Goal: Information Seeking & Learning: Learn about a topic

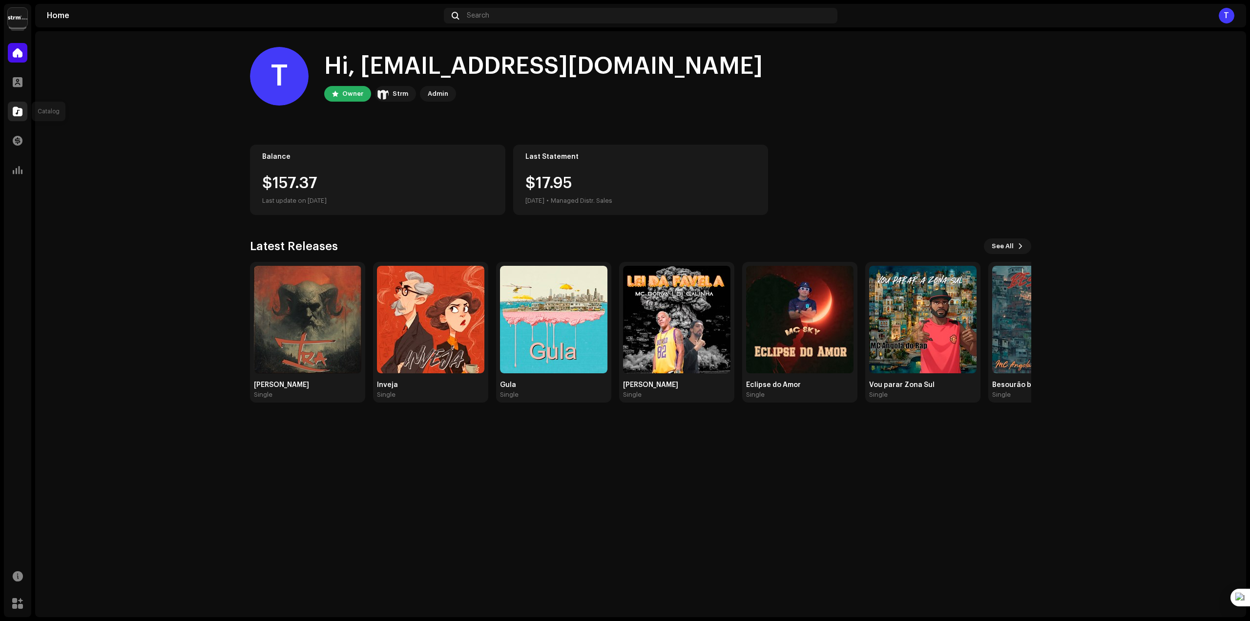
click at [18, 114] on span at bounding box center [18, 111] width 10 height 8
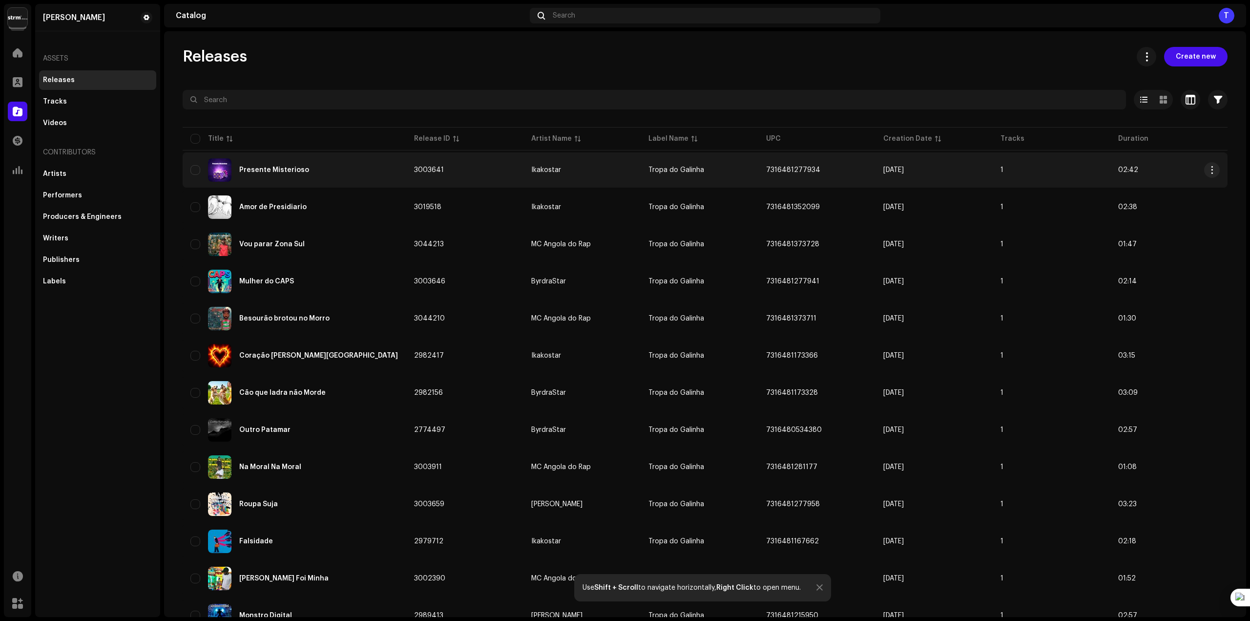
click at [270, 164] on div "Presente Misterioso" at bounding box center [294, 169] width 208 height 23
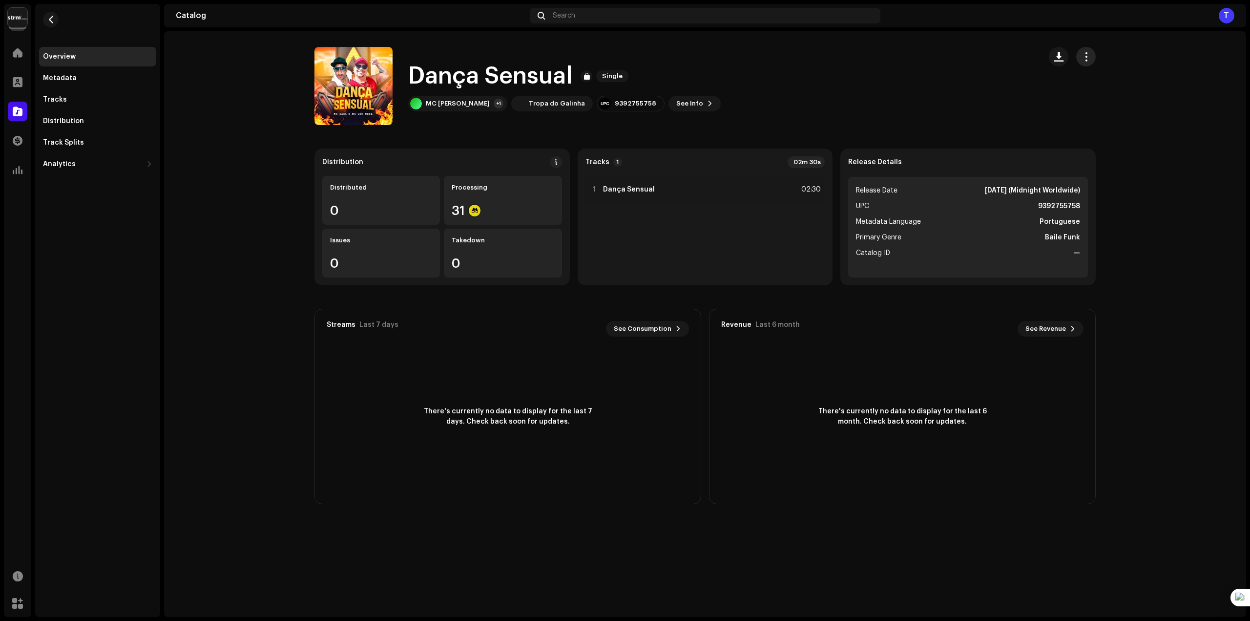
click at [1091, 56] on button "button" at bounding box center [1086, 57] width 20 height 20
click at [884, 101] on div "Dança Sensual Single MC [PERSON_NAME] +1 Tropa do Galinha 9392755758 See Info" at bounding box center [673, 86] width 719 height 78
drag, startPoint x: 412, startPoint y: 73, endPoint x: 578, endPoint y: 76, distance: 165.6
click at [578, 76] on div "Dança Sensual Single" at bounding box center [564, 76] width 313 height 31
copy div "Dança Sensual Single"
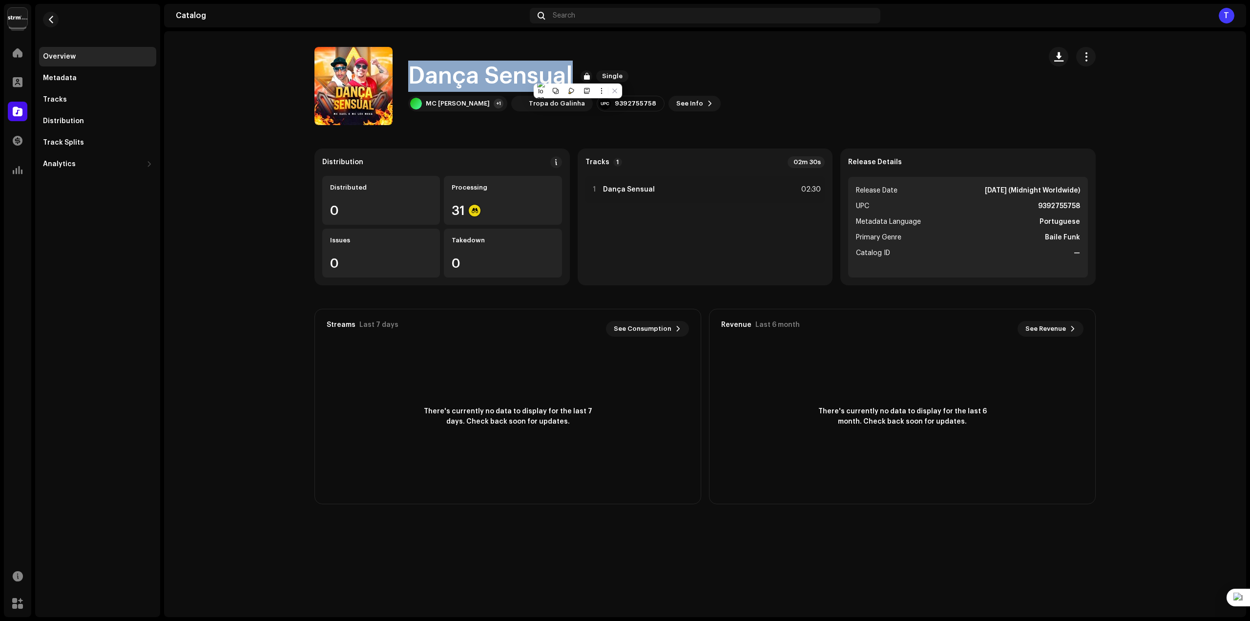
click at [19, 19] on img at bounding box center [18, 18] width 20 height 20
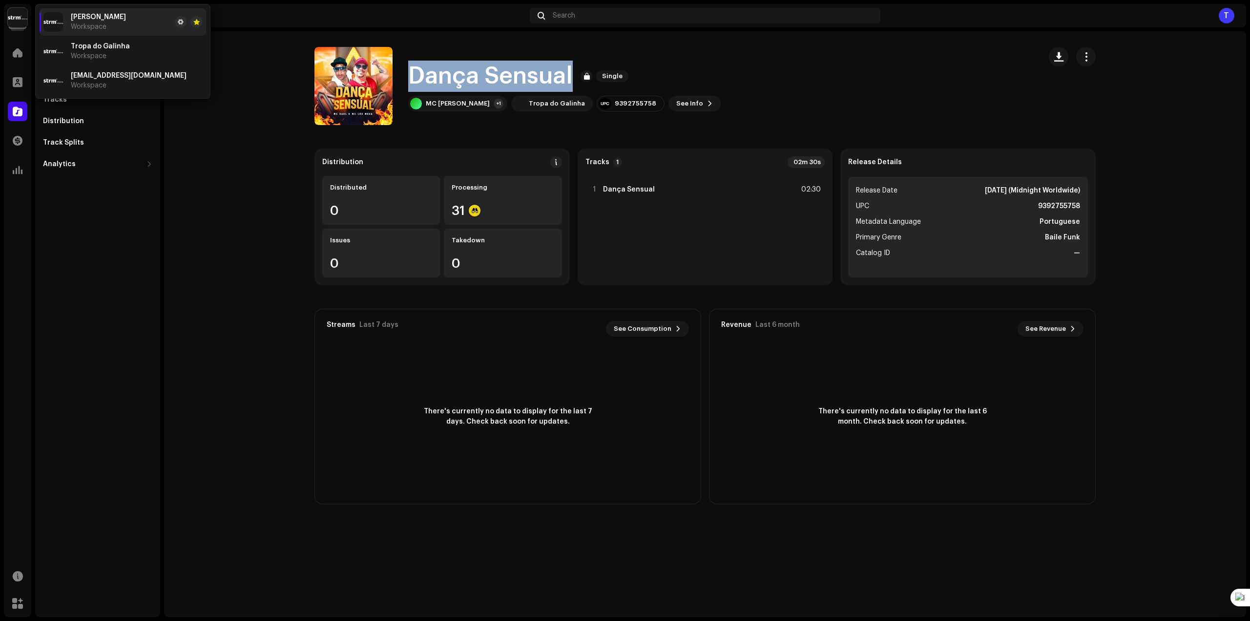
click at [19, 19] on img at bounding box center [18, 18] width 20 height 20
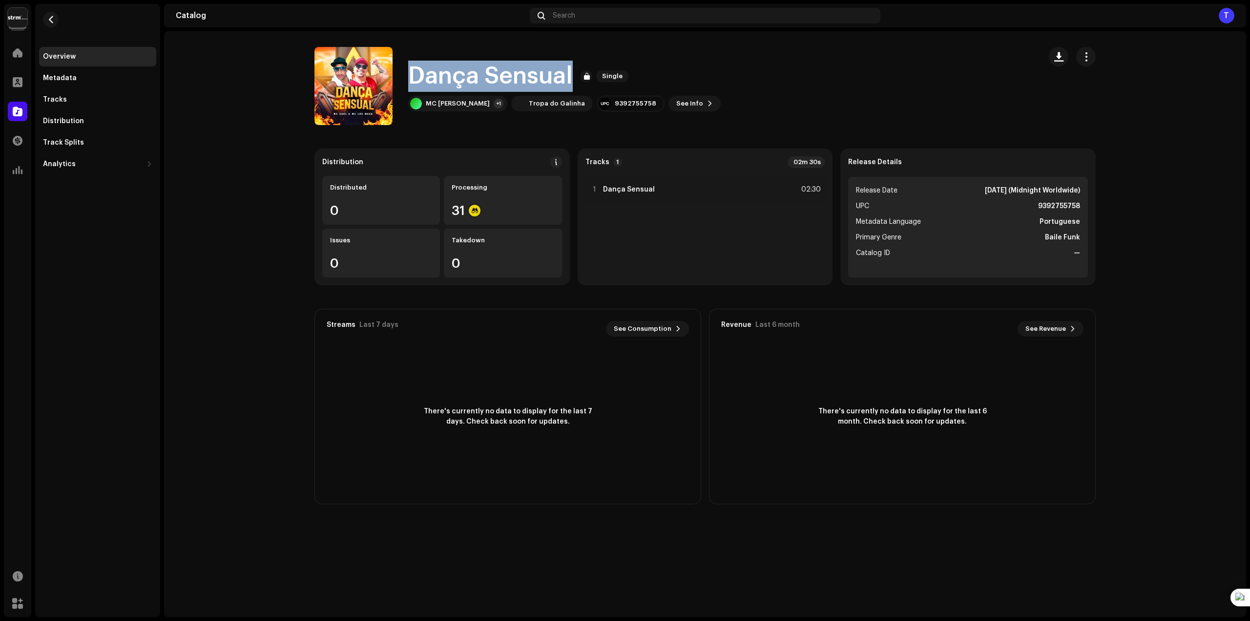
click at [798, 75] on div "Dança Sensual Single MC Léo Mega +1 Tropa do Galinha 9392755758 See Info" at bounding box center [673, 86] width 719 height 78
click at [676, 101] on span "See Info" at bounding box center [689, 104] width 27 height 20
click at [871, 99] on div "Dança Sensual 3013597 Metadata Distribution Metadata Language Portuguese Releas…" at bounding box center [625, 310] width 1250 height 621
